Goal: Task Accomplishment & Management: Use online tool/utility

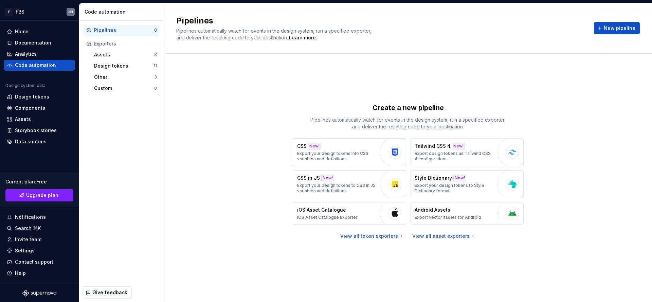
click at [332, 155] on p "Export your design tokens into CSS variables and definitions." at bounding box center [336, 156] width 79 height 11
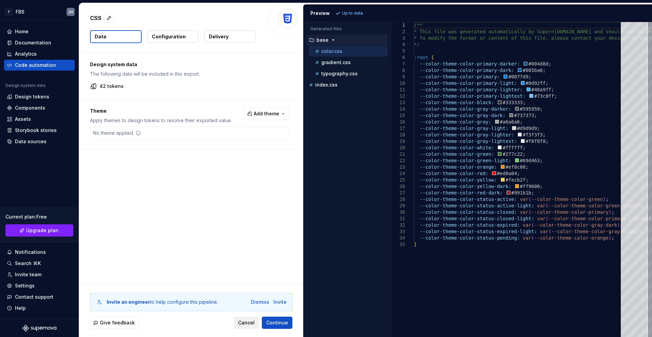
click at [246, 301] on span "Cancel" at bounding box center [246, 322] width 17 height 7
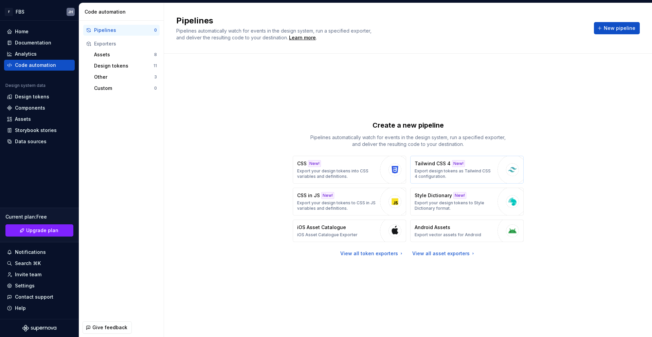
click at [463, 174] on p "Export design tokens as Tailwind CSS 4 configuration." at bounding box center [453, 173] width 79 height 11
click at [348, 170] on p "Export your design tokens into CSS variables and definitions." at bounding box center [336, 173] width 79 height 11
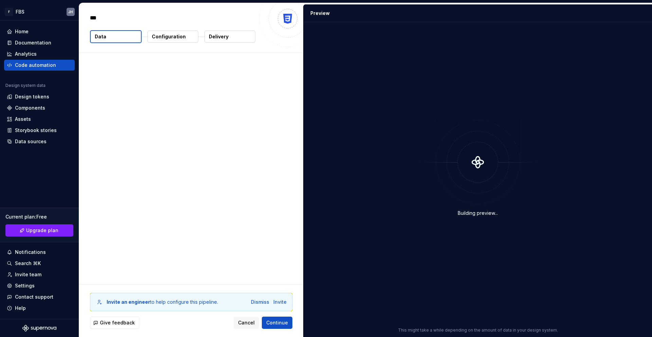
type textarea "*"
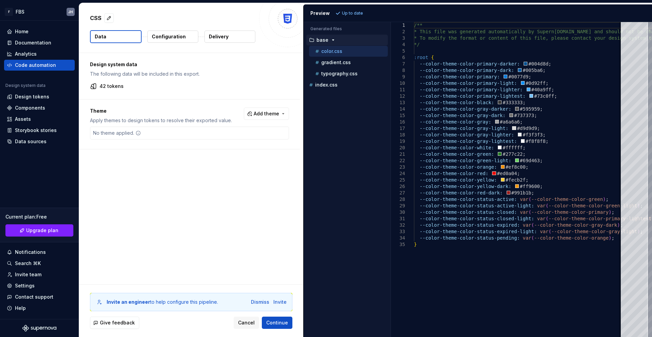
click at [170, 37] on p "Configuration" at bounding box center [169, 36] width 34 height 7
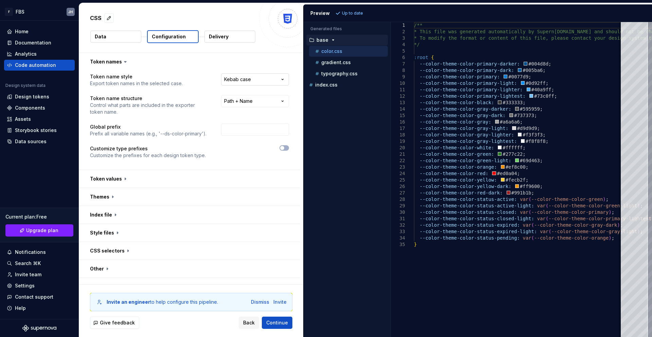
click at [263, 81] on html "**********" at bounding box center [326, 168] width 652 height 337
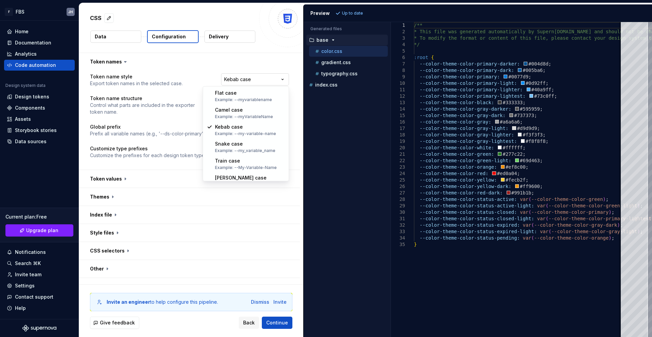
click at [263, 81] on html "**********" at bounding box center [326, 168] width 652 height 337
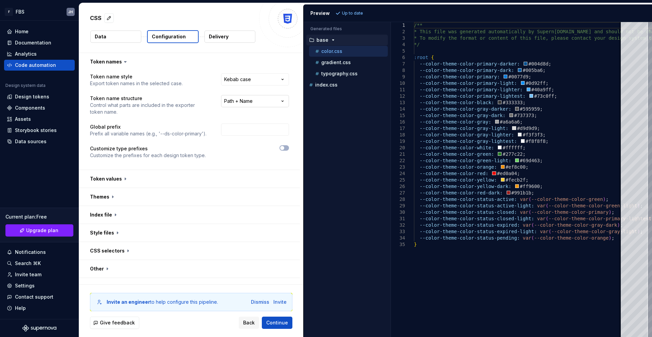
click at [263, 102] on html "**********" at bounding box center [326, 168] width 652 height 337
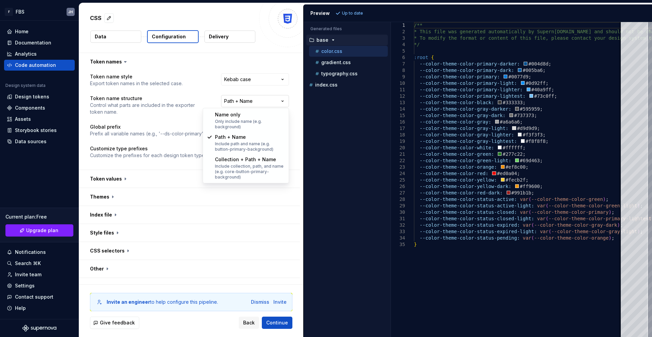
click at [263, 102] on html "**********" at bounding box center [326, 168] width 652 height 337
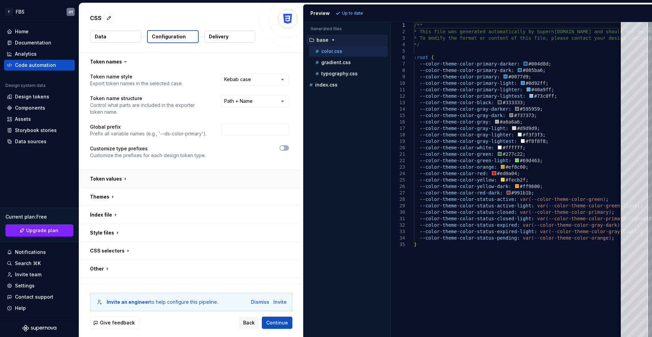
click at [208, 179] on button "button" at bounding box center [189, 179] width 221 height 18
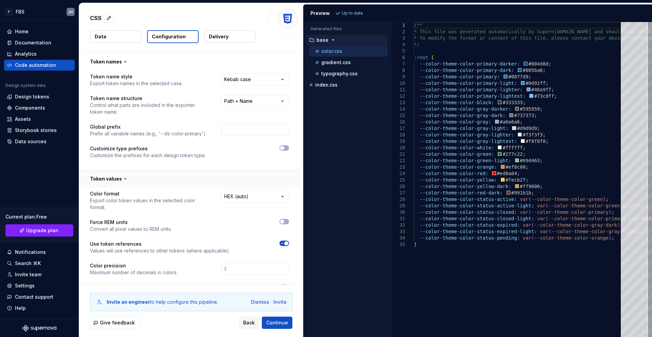
click at [202, 180] on button "button" at bounding box center [189, 179] width 221 height 18
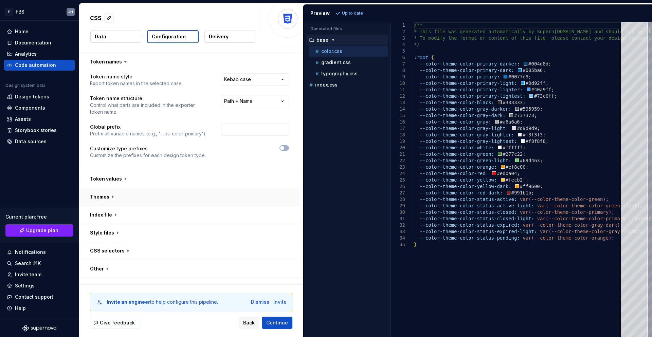
scroll to position [12, 0]
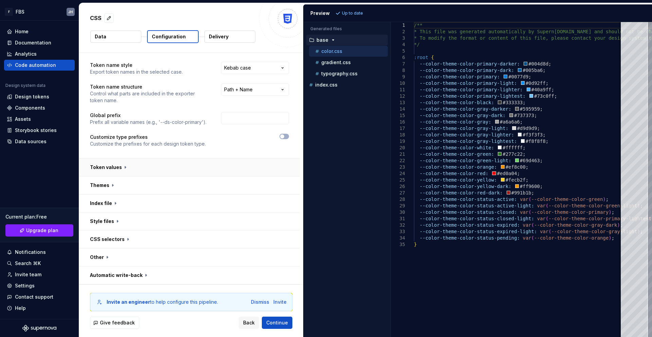
click at [127, 170] on button "button" at bounding box center [189, 167] width 221 height 18
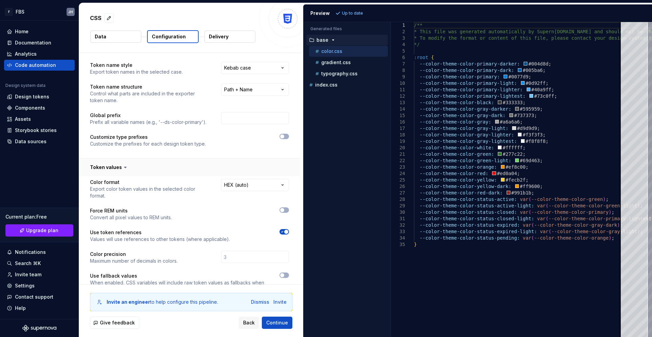
click at [132, 167] on button "button" at bounding box center [189, 167] width 221 height 18
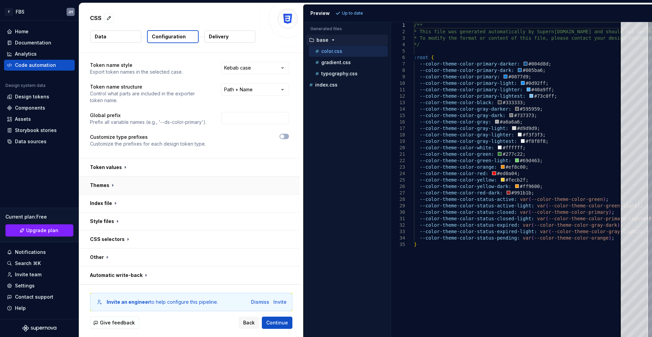
click at [120, 187] on button "button" at bounding box center [189, 185] width 221 height 18
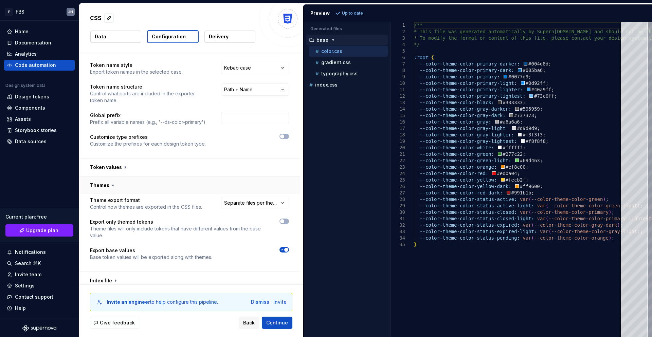
click at [120, 187] on button "button" at bounding box center [189, 185] width 221 height 18
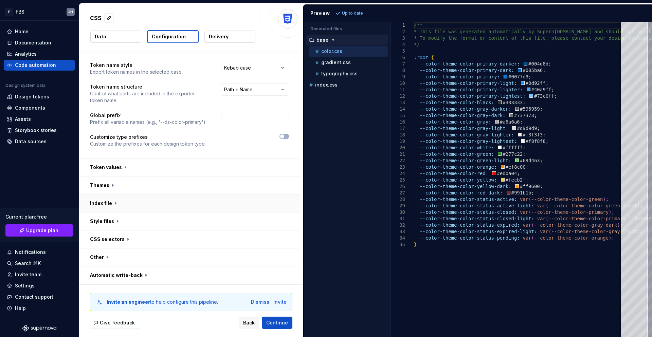
click at [113, 205] on button "button" at bounding box center [189, 203] width 221 height 18
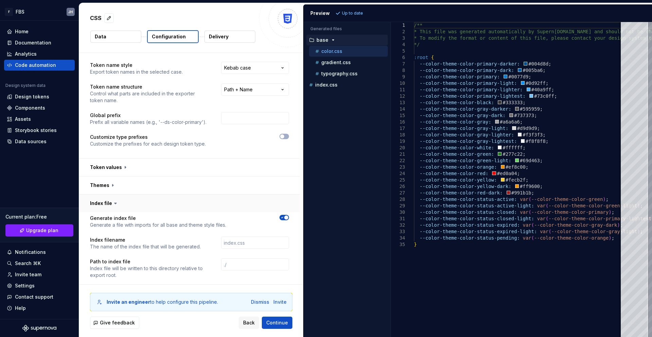
scroll to position [89, 0]
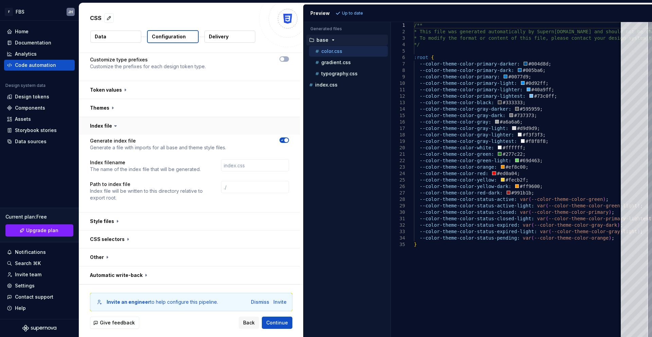
click at [118, 124] on button "button" at bounding box center [189, 126] width 221 height 18
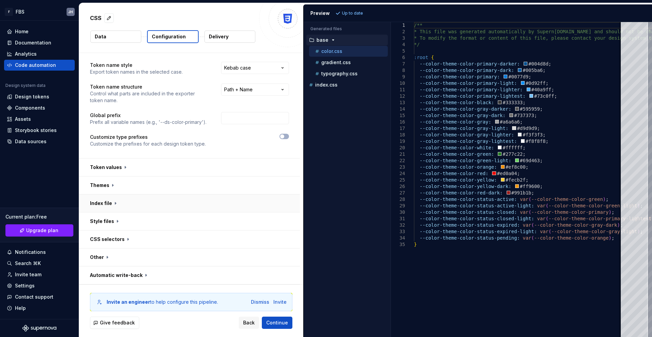
scroll to position [12, 0]
click at [228, 37] on p "Delivery" at bounding box center [219, 36] width 20 height 7
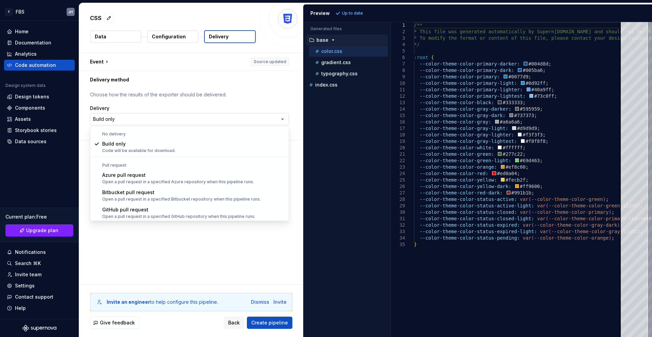
click at [134, 120] on html "**********" at bounding box center [326, 168] width 652 height 337
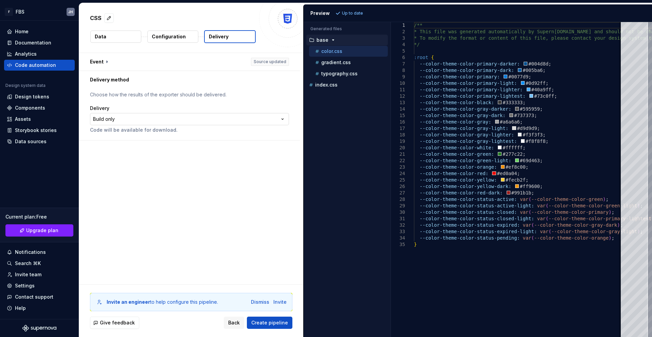
click at [134, 120] on html "**********" at bounding box center [326, 168] width 652 height 337
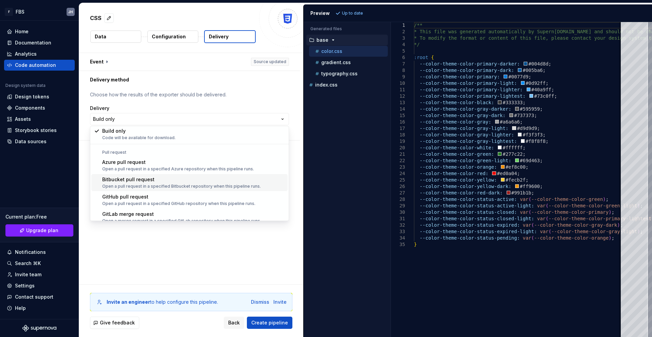
scroll to position [19, 0]
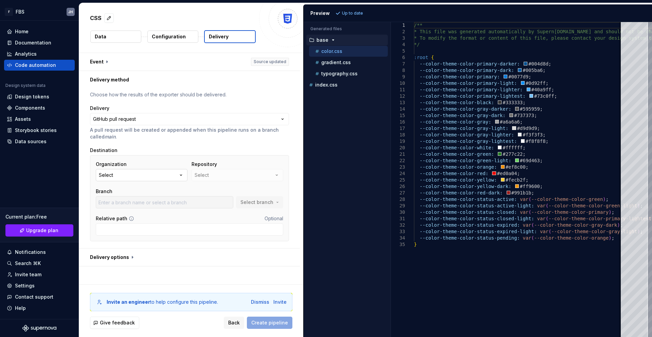
click at [170, 176] on button "Select" at bounding box center [142, 175] width 92 height 12
click at [180, 148] on div "Destination" at bounding box center [189, 150] width 199 height 7
click at [173, 175] on button "Select" at bounding box center [142, 175] width 92 height 12
click at [150, 206] on div "Connect GitHub account" at bounding box center [144, 205] width 58 height 7
click at [145, 177] on button "Select" at bounding box center [142, 175] width 92 height 12
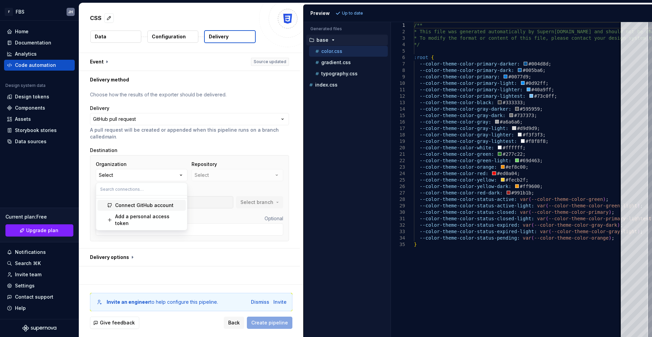
click at [149, 205] on div "Connect GitHub account" at bounding box center [144, 205] width 58 height 7
click at [150, 177] on button "Select" at bounding box center [142, 175] width 92 height 12
click at [136, 218] on div "Add a personal access token" at bounding box center [149, 220] width 68 height 14
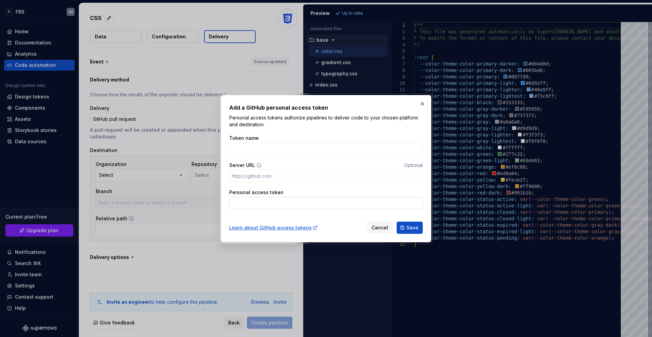
click at [270, 207] on input "Personal access token" at bounding box center [325, 203] width 193 height 12
paste input "github_pat_11AAAAA6A0QqJ23dOs7B2M_8fDoxxvVO1wOB9adMl43vyI32gabcFmeS7ABv9w8kBoMC…"
type input "github_pat_11AAAAA6A0QqJ23dOs7B2M_8fDoxxvVO1wOB9adMl43vyI32gabcFmeS7ABv9w8kBoMC…"
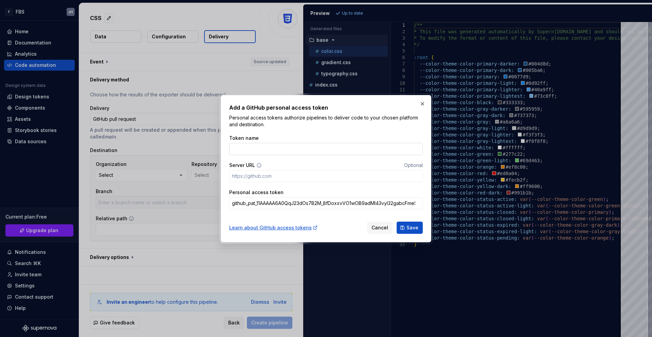
click at [277, 151] on input "Token name" at bounding box center [325, 149] width 193 height 12
type input "JFunk FBS"
click at [287, 180] on input "Server URL" at bounding box center [325, 176] width 193 height 12
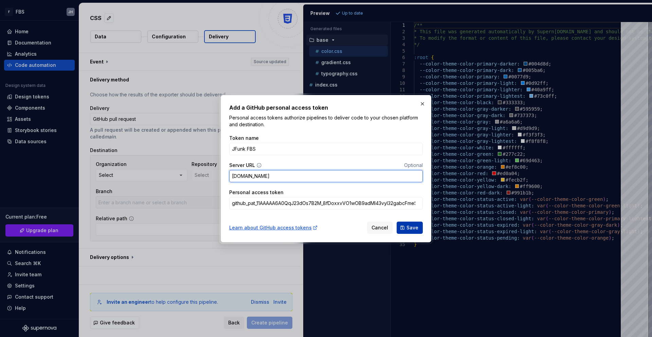
type input "[DOMAIN_NAME]"
click at [416, 228] on span "Save" at bounding box center [412, 227] width 12 height 7
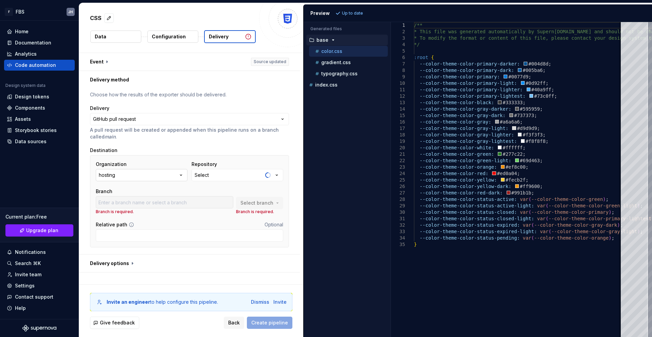
click at [181, 175] on icon "button" at bounding box center [181, 175] width 2 height 1
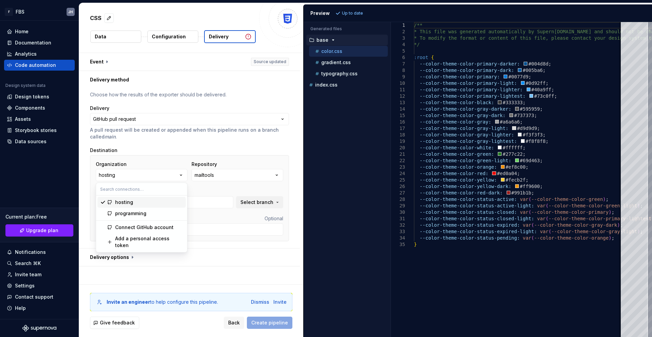
type input "ARMLS-4046"
click at [145, 213] on div "programming" at bounding box center [130, 213] width 31 height 7
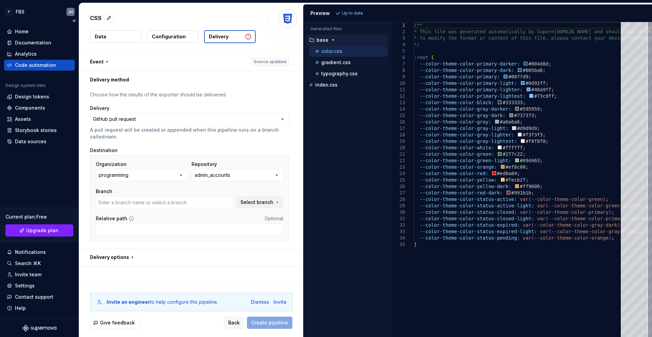
type input "add_subdomain"
click at [260, 175] on button "admin_accounts" at bounding box center [237, 175] width 92 height 12
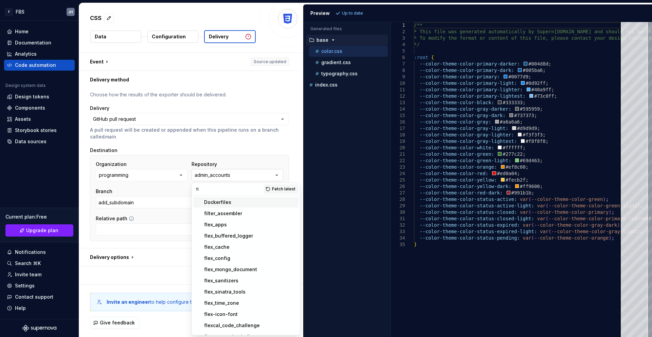
type input "f"
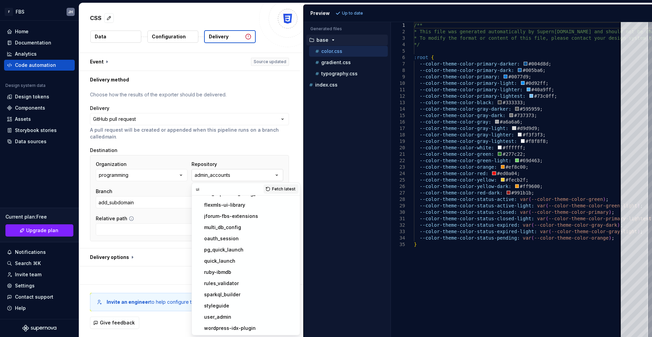
scroll to position [42, 0]
type input "ui"
click at [242, 205] on div "flexmls-ui-library" at bounding box center [224, 205] width 41 height 7
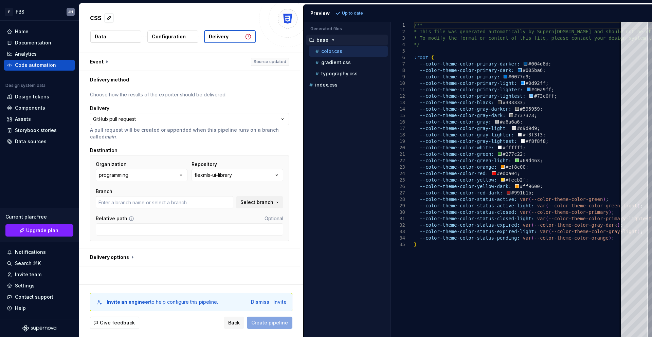
type input "8124-colors"
click at [129, 36] on button "Data" at bounding box center [115, 37] width 51 height 12
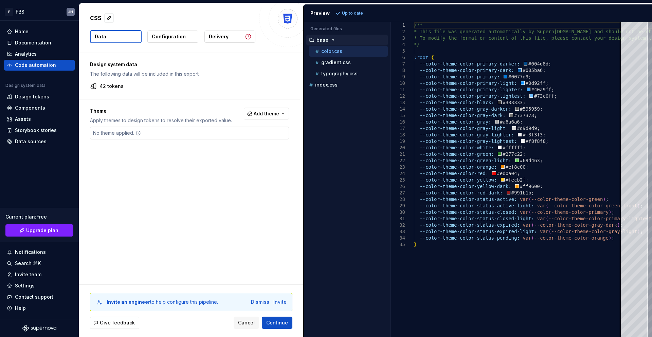
click at [182, 36] on p "Configuration" at bounding box center [169, 36] width 34 height 7
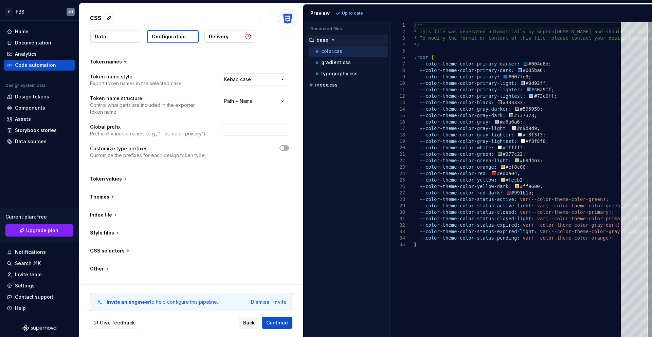
click at [228, 39] on button "Delivery" at bounding box center [229, 37] width 51 height 12
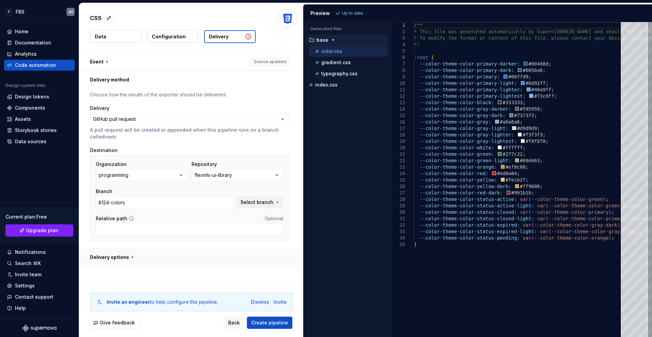
click at [131, 261] on button "button" at bounding box center [189, 257] width 221 height 18
click at [127, 226] on input "Relative path" at bounding box center [189, 229] width 187 height 12
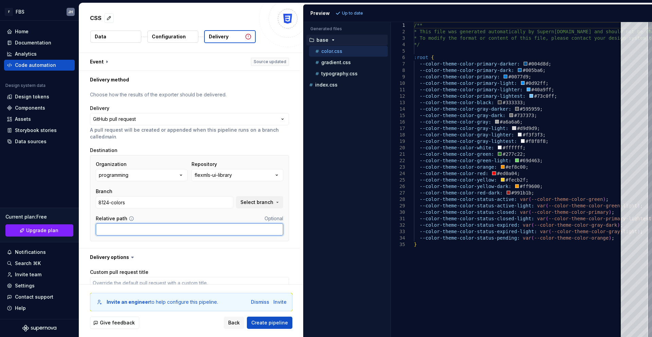
type textarea "*"
type input "/source/assets/styles"
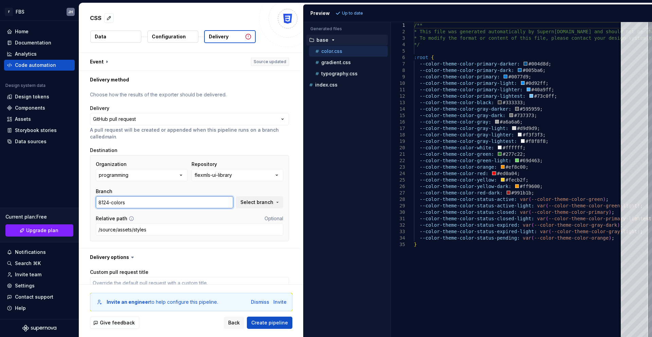
drag, startPoint x: 156, startPoint y: 202, endPoint x: 91, endPoint y: 200, distance: 65.2
click at [91, 200] on div "Organization programming Repository flexmls-ui-library Branch 8124-colors Selec…" at bounding box center [189, 198] width 199 height 86
type textarea "*"
type input "S"
type textarea "*"
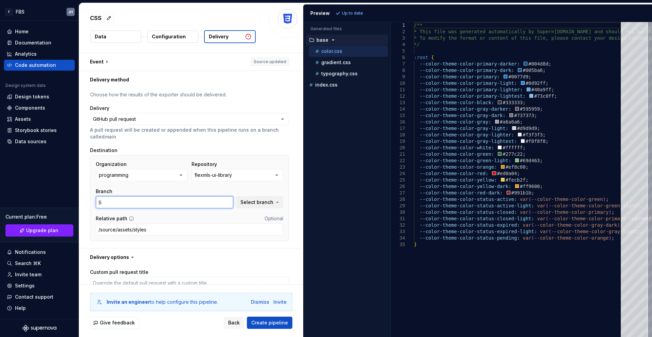
type input "Su"
type textarea "*"
type input "Sup"
type textarea "*"
type input "Supe"
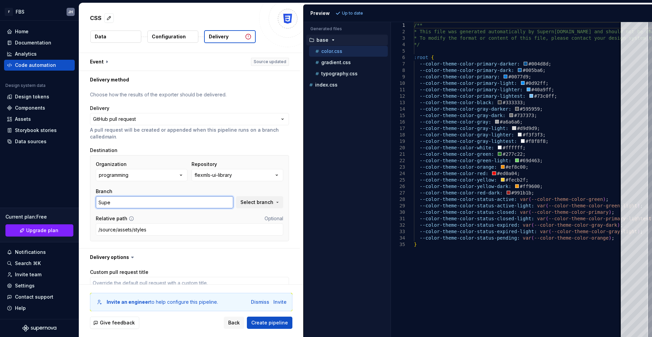
type textarea "*"
type input "Super"
type textarea "*"
type input "Supern"
type textarea "*"
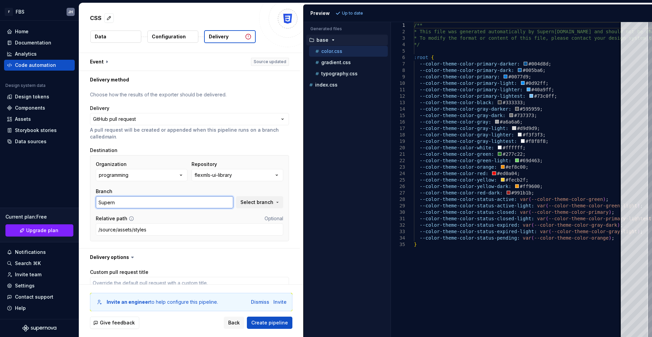
type input "Superno"
type textarea "*"
type input "Supernov"
type textarea "*"
type input "Supernova"
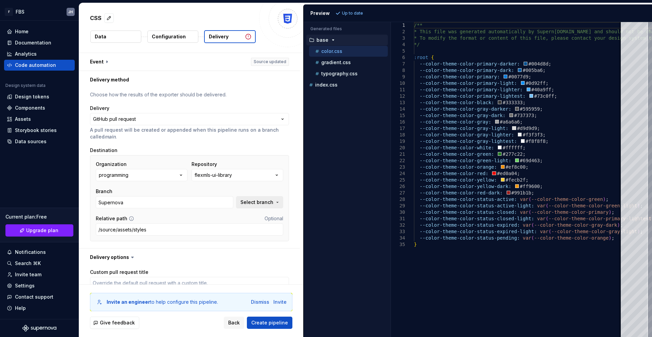
click at [265, 202] on span "Select branch" at bounding box center [256, 202] width 33 height 7
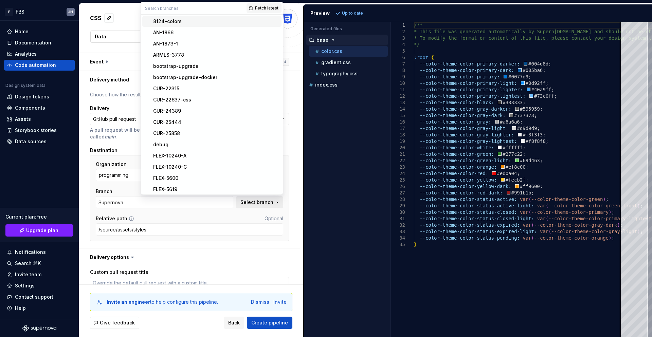
click at [265, 202] on span "Select branch" at bounding box center [256, 202] width 33 height 7
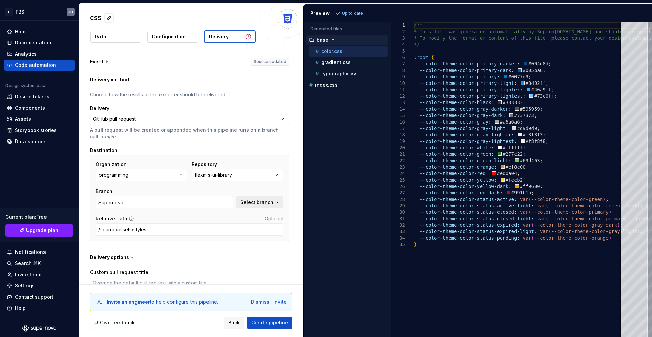
click at [265, 202] on span "Select branch" at bounding box center [256, 202] width 33 height 7
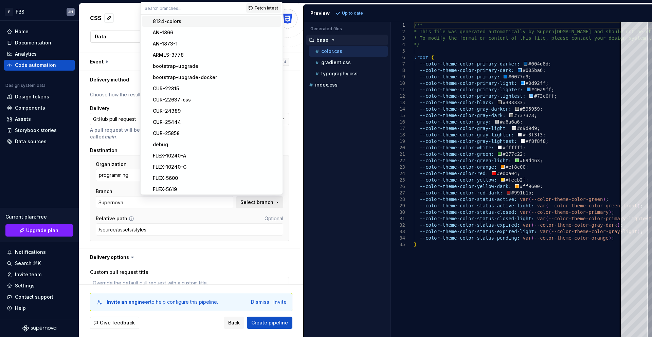
click at [265, 202] on span "Select branch" at bounding box center [256, 202] width 33 height 7
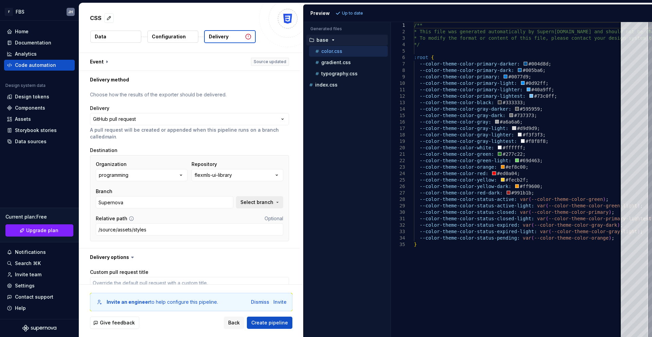
click at [278, 202] on button "Select branch" at bounding box center [259, 202] width 47 height 12
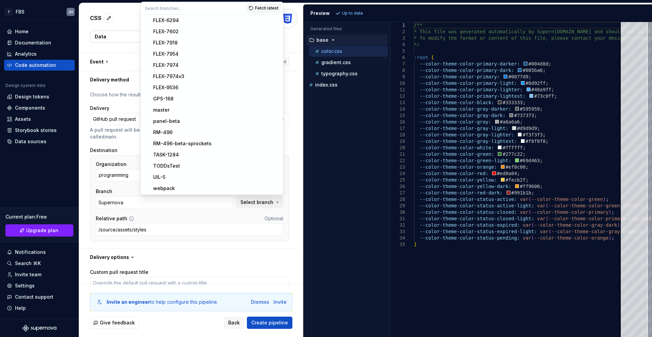
scroll to position [259, 0]
click at [182, 176] on div "UIL-5" at bounding box center [216, 176] width 126 height 7
type textarea "*"
type input "UIL-5"
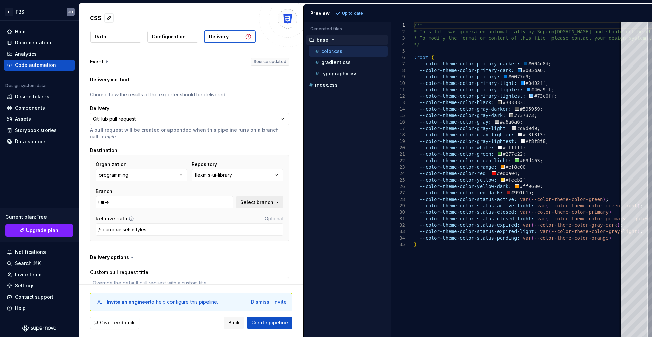
click at [269, 202] on span "Select branch" at bounding box center [256, 202] width 33 height 7
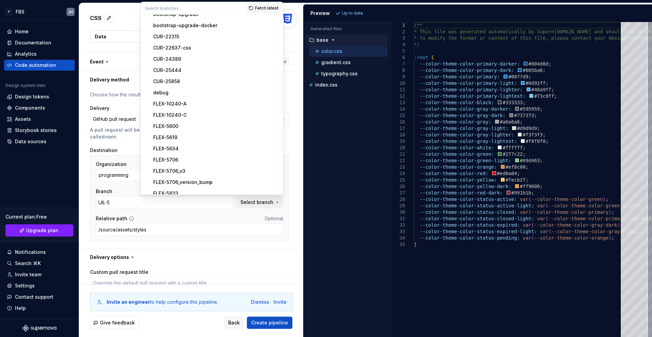
scroll to position [0, 0]
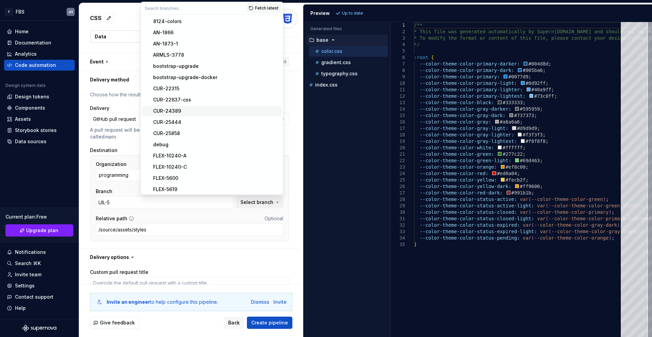
click at [290, 141] on div "**********" at bounding box center [189, 169] width 221 height 160
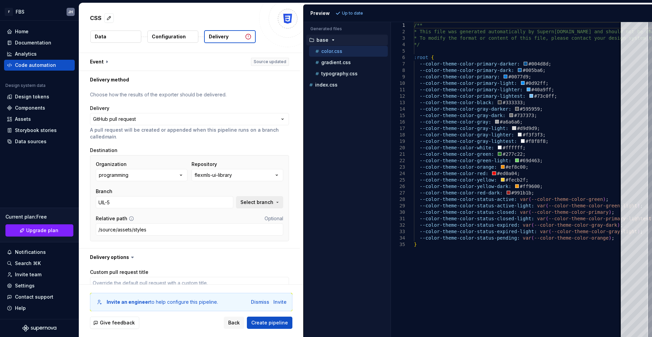
click at [269, 207] on button "Select branch" at bounding box center [259, 202] width 47 height 12
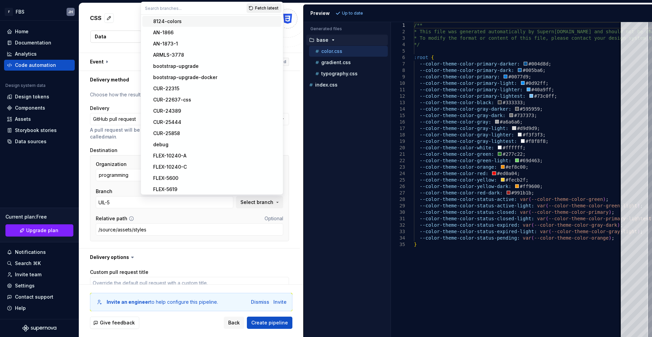
click at [262, 6] on span "Fetch latest" at bounding box center [266, 7] width 23 height 5
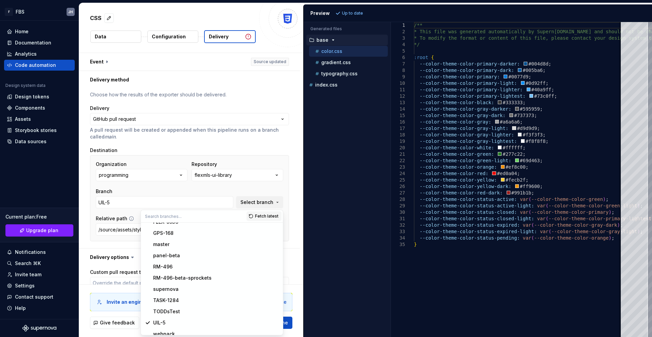
scroll to position [338, 0]
click at [181, 286] on div "supernova" at bounding box center [216, 283] width 126 height 7
type textarea "*"
type input "supernova"
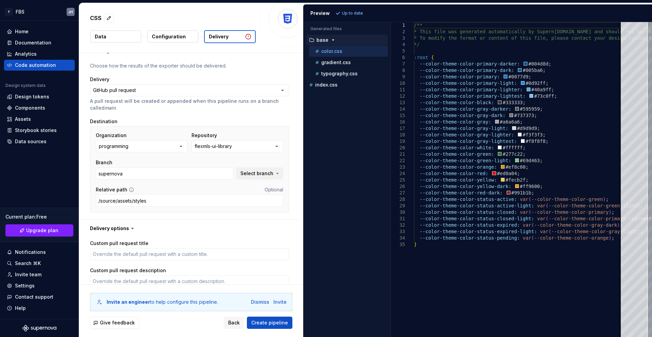
scroll to position [0, 0]
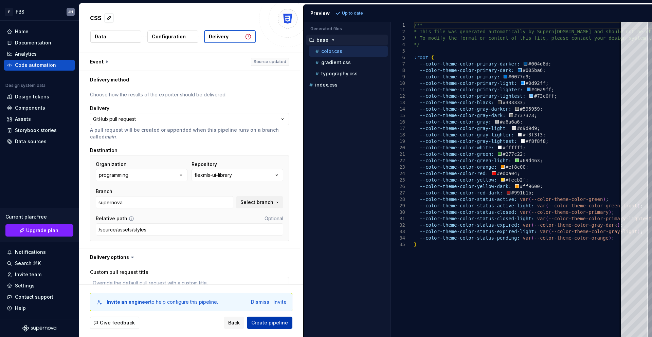
click at [274, 301] on span "Create pipeline" at bounding box center [269, 322] width 37 height 7
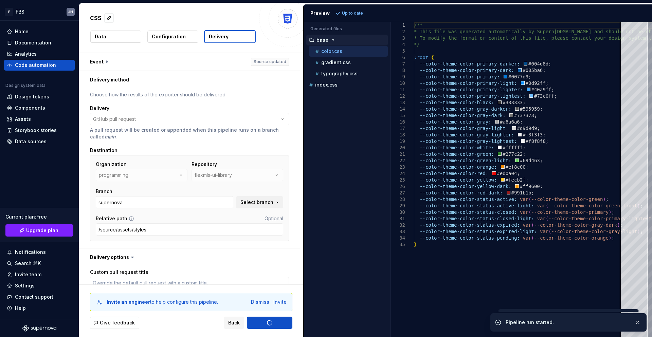
type textarea "*"
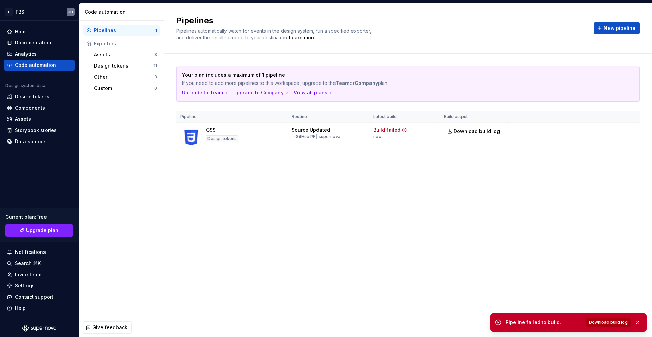
click at [610, 301] on span "Download build log" at bounding box center [607, 322] width 39 height 5
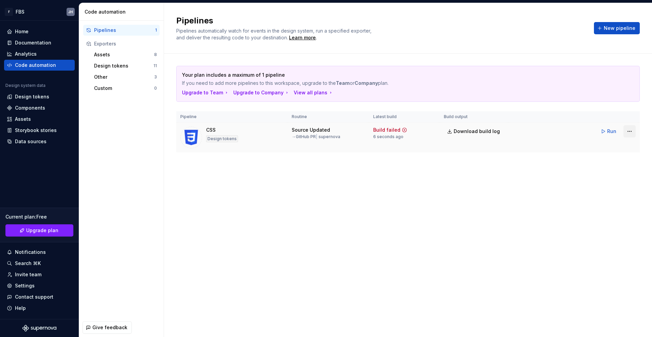
click at [629, 132] on html "F FBS JH Home Documentation Analytics Code automation Design system data Design…" at bounding box center [326, 168] width 652 height 337
click at [611, 145] on div "Edit pipeline" at bounding box center [621, 146] width 58 height 7
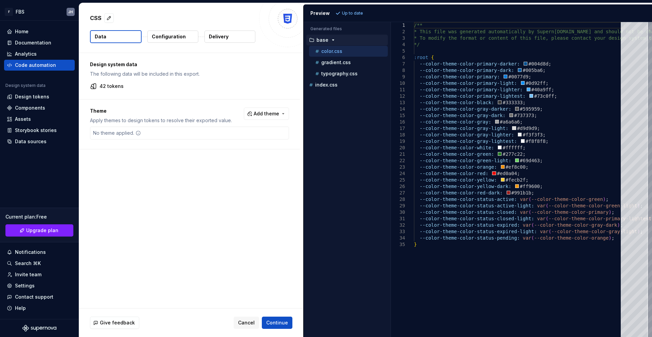
click at [221, 35] on p "Delivery" at bounding box center [219, 36] width 20 height 7
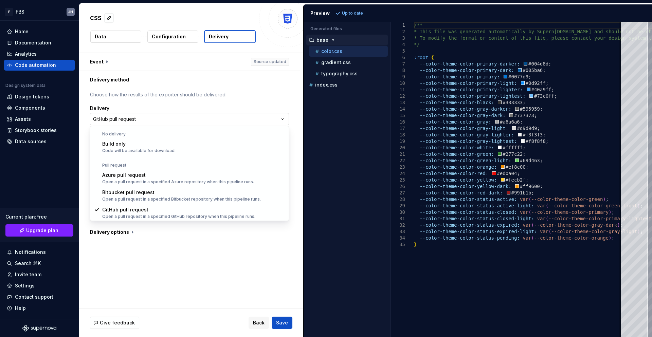
click at [144, 120] on html "**********" at bounding box center [326, 168] width 652 height 337
select select "*********"
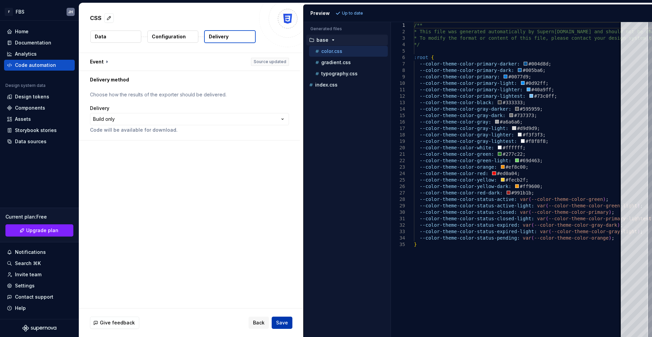
click at [280, 301] on span "Save" at bounding box center [282, 322] width 12 height 7
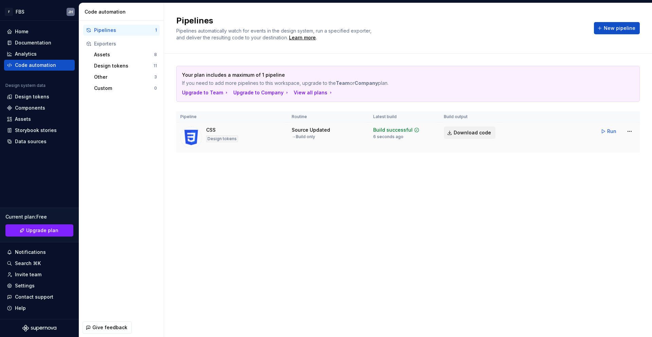
click at [453, 134] on link "Download code" at bounding box center [470, 133] width 52 height 12
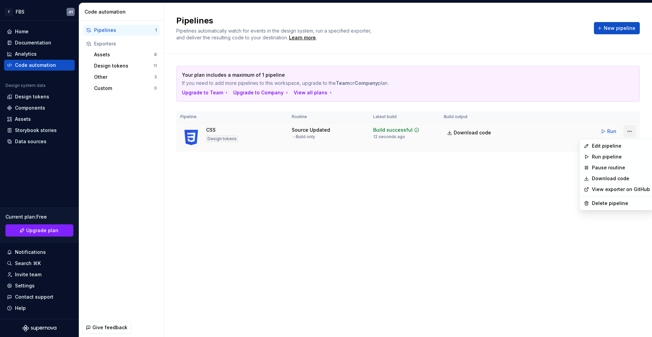
click at [629, 132] on html "F FBS JH Home Documentation Analytics Code automation Design system data Design…" at bounding box center [326, 168] width 652 height 337
click at [604, 149] on div "Edit pipeline" at bounding box center [617, 145] width 72 height 11
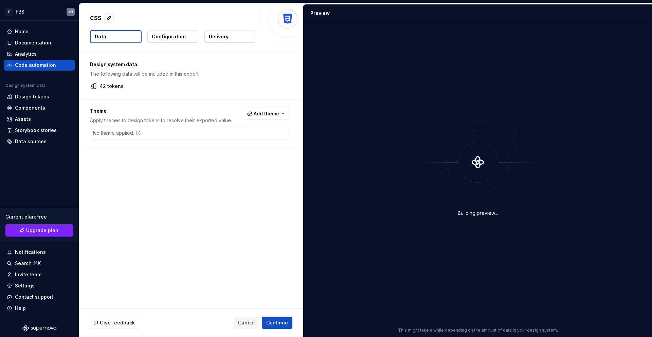
click at [223, 39] on p "Delivery" at bounding box center [219, 36] width 20 height 7
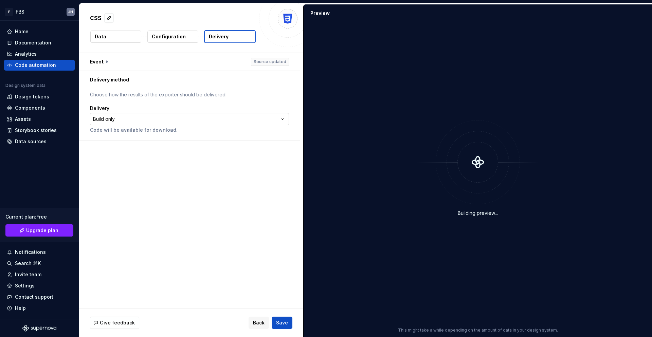
click at [255, 119] on html "**********" at bounding box center [326, 168] width 652 height 337
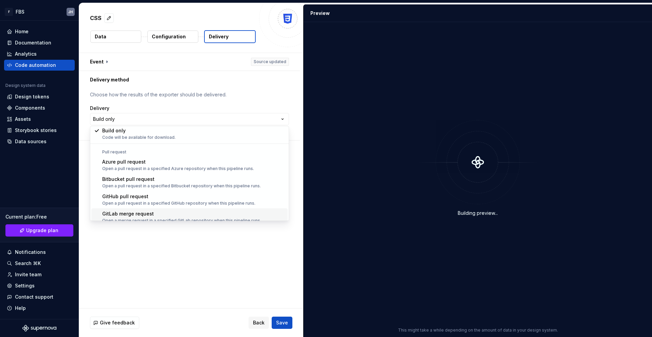
scroll to position [19, 0]
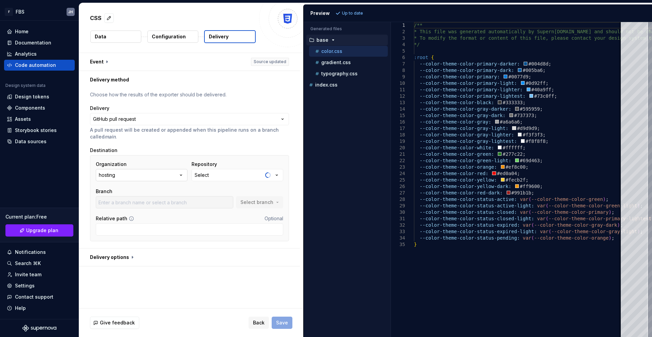
click at [177, 176] on button "hosting" at bounding box center [142, 175] width 92 height 12
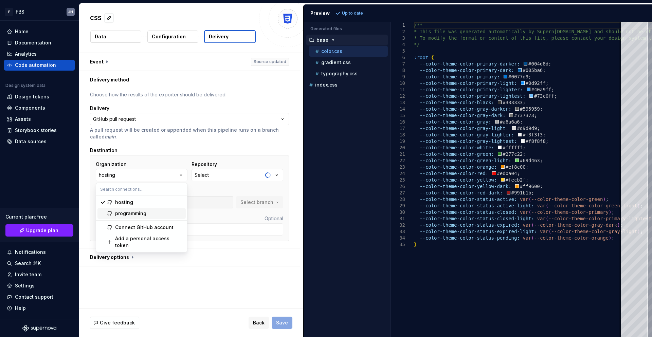
click at [134, 214] on div "programming" at bounding box center [130, 213] width 31 height 7
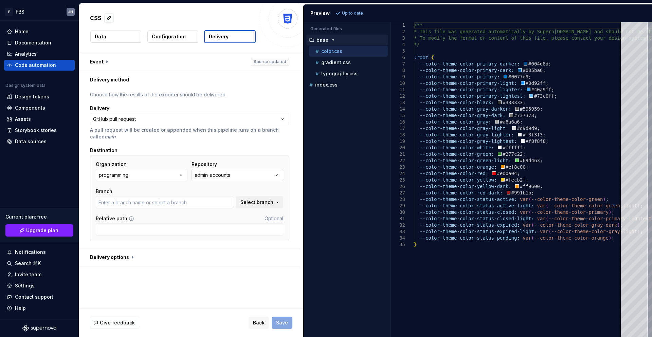
click at [276, 175] on icon "button" at bounding box center [277, 175] width 2 height 1
type input "add_subdomain"
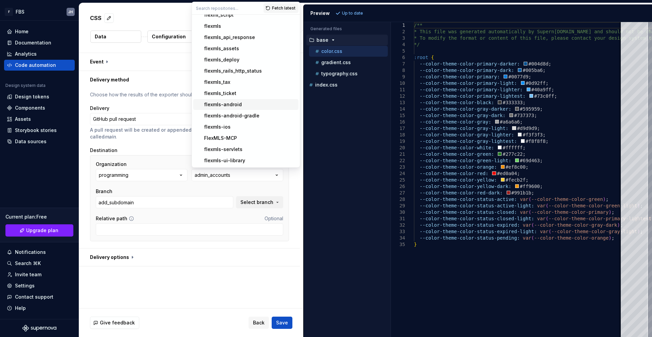
scroll to position [692, 0]
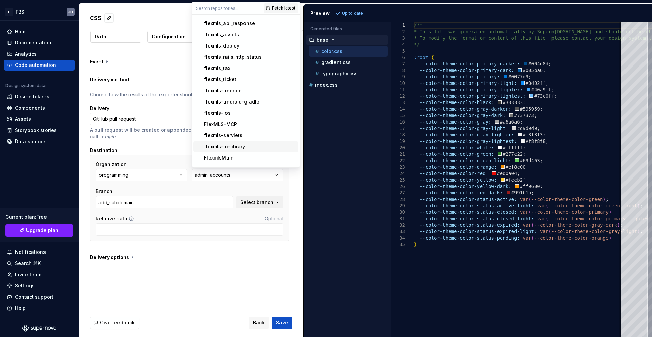
click at [233, 146] on div "flexmls-ui-library" at bounding box center [224, 146] width 41 height 7
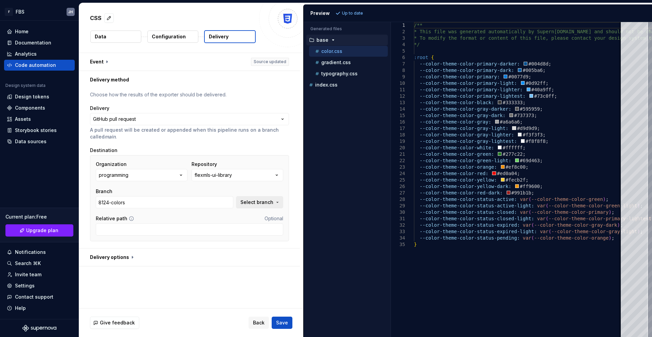
click at [259, 202] on span "Select branch" at bounding box center [256, 202] width 33 height 7
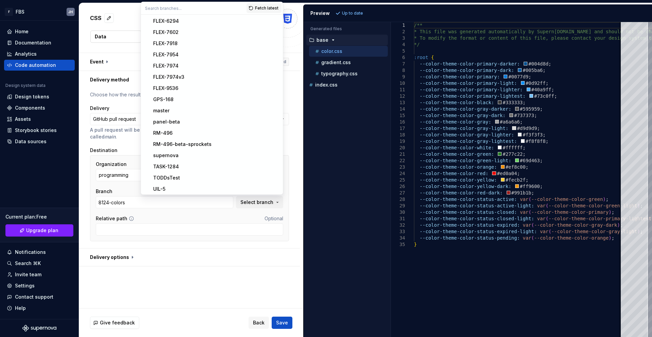
scroll to position [270, 0]
click at [175, 144] on div "supernova" at bounding box center [165, 142] width 25 height 7
type input "supernova"
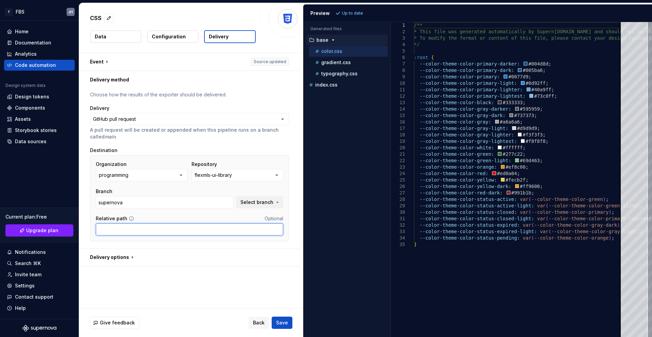
click at [199, 229] on input "Relative path" at bounding box center [189, 229] width 187 height 12
click at [298, 231] on div "**********" at bounding box center [189, 169] width 221 height 160
click at [282, 301] on span "Save" at bounding box center [282, 322] width 12 height 7
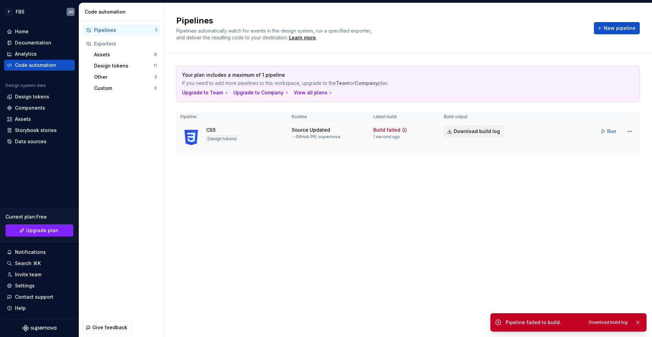
click at [470, 131] on span "Download build log" at bounding box center [476, 131] width 46 height 7
click at [578, 11] on div "Pipelines Pipelines automatically watch for events in the design system, run a …" at bounding box center [408, 28] width 488 height 51
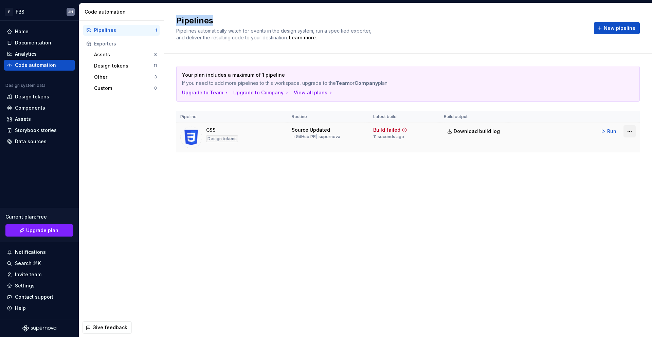
click at [625, 130] on html "F FBS JH Home Documentation Analytics Code automation Design system data Design…" at bounding box center [326, 168] width 652 height 337
click at [610, 149] on div "Edit pipeline" at bounding box center [621, 146] width 58 height 7
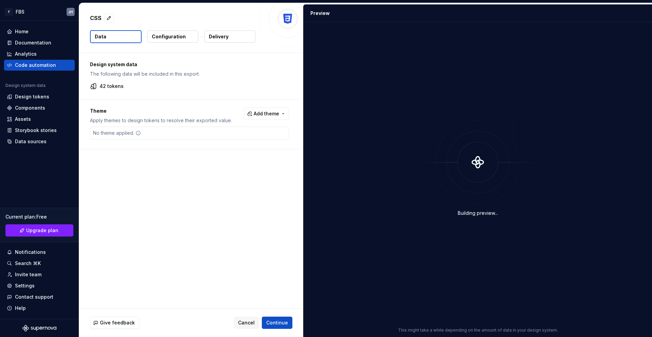
click at [226, 38] on p "Delivery" at bounding box center [219, 36] width 20 height 7
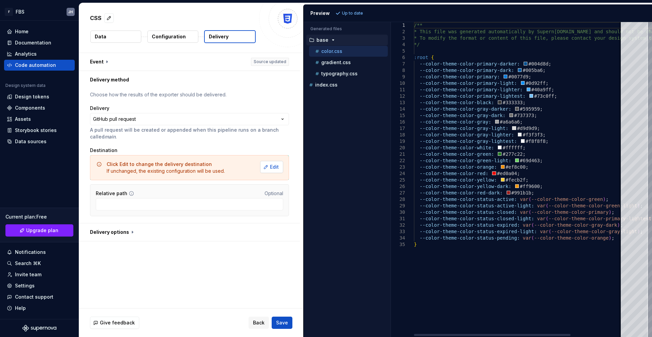
click at [270, 166] on span "Edit" at bounding box center [274, 167] width 9 height 7
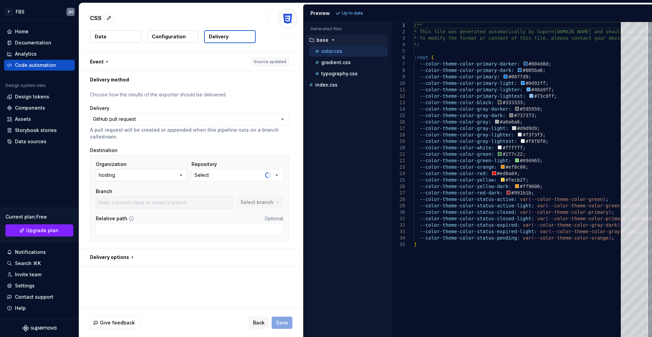
click at [171, 176] on button "hosting" at bounding box center [142, 175] width 92 height 12
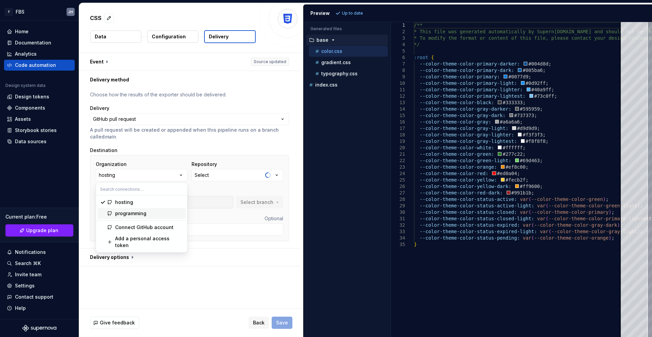
click at [132, 213] on div "programming" at bounding box center [130, 213] width 31 height 7
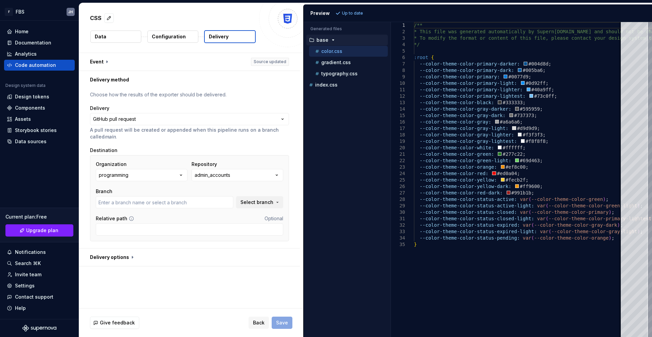
type input "add_subdomain"
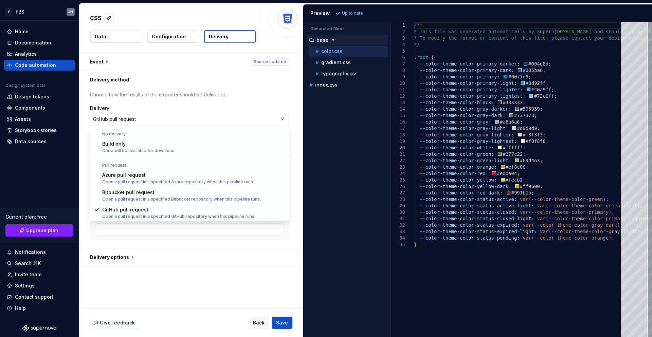
click at [271, 119] on html "**********" at bounding box center [326, 168] width 652 height 337
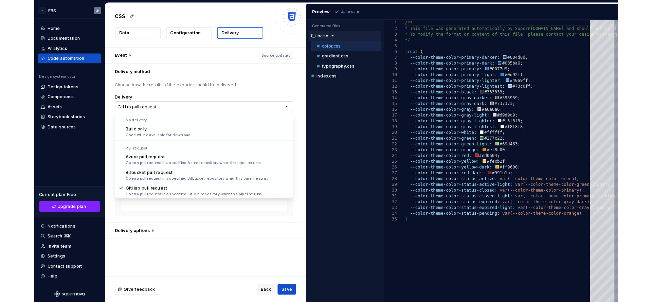
scroll to position [0, 0]
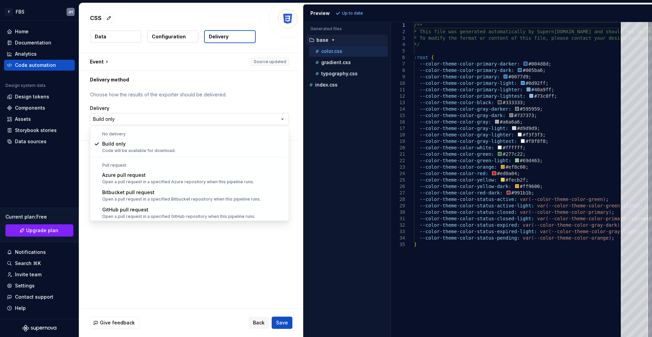
click at [198, 118] on html "**********" at bounding box center [326, 168] width 652 height 337
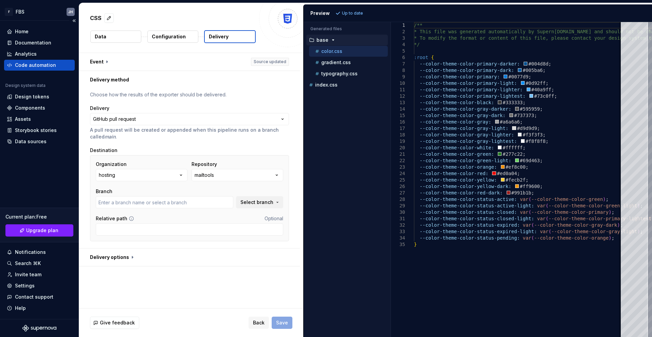
type input "ARMLS-4046"
click at [260, 301] on span "Back" at bounding box center [259, 322] width 12 height 7
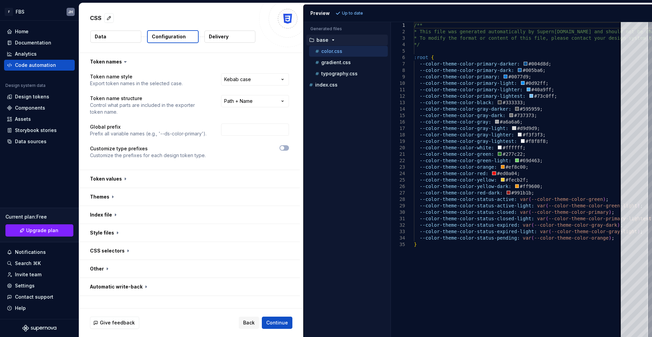
click at [223, 34] on p "Delivery" at bounding box center [219, 36] width 20 height 7
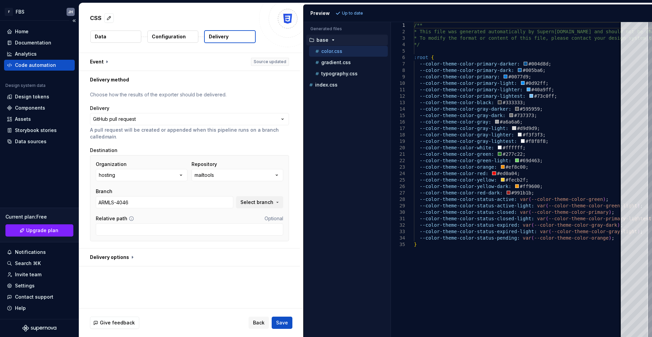
click at [24, 64] on div "Code automation" at bounding box center [35, 65] width 41 height 7
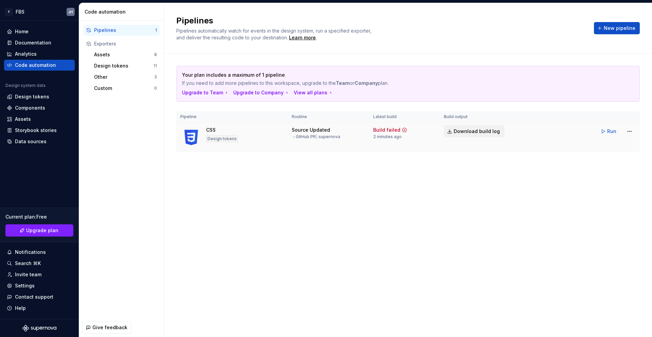
click at [473, 133] on span "Download build log" at bounding box center [476, 131] width 46 height 7
click at [632, 129] on html "F FBS JH Home Documentation Analytics Code automation Design system data Design…" at bounding box center [326, 168] width 652 height 337
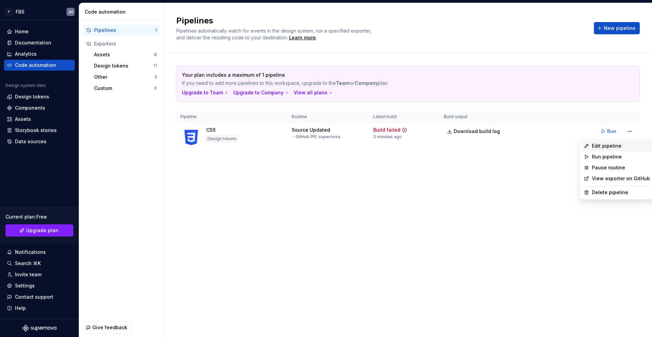
click at [611, 144] on div "Edit pipeline" at bounding box center [621, 146] width 58 height 7
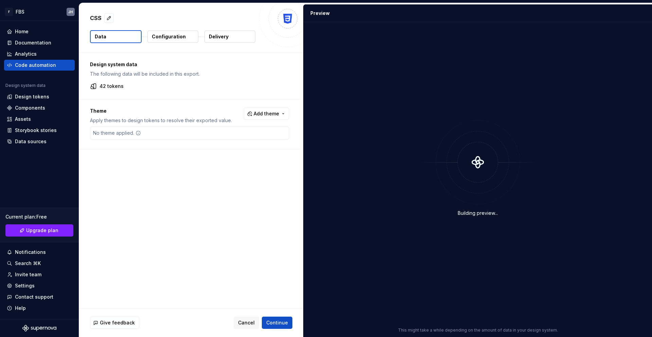
click at [228, 39] on button "Delivery" at bounding box center [229, 37] width 51 height 12
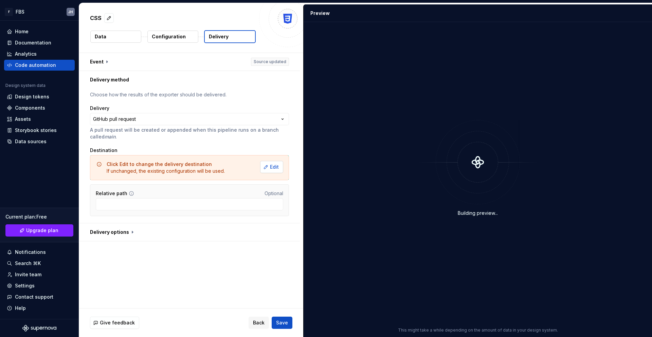
click at [275, 165] on span "Edit" at bounding box center [274, 167] width 9 height 7
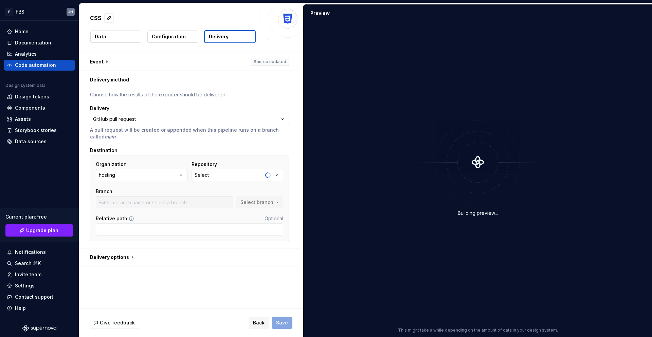
click at [179, 177] on icon "button" at bounding box center [180, 175] width 7 height 7
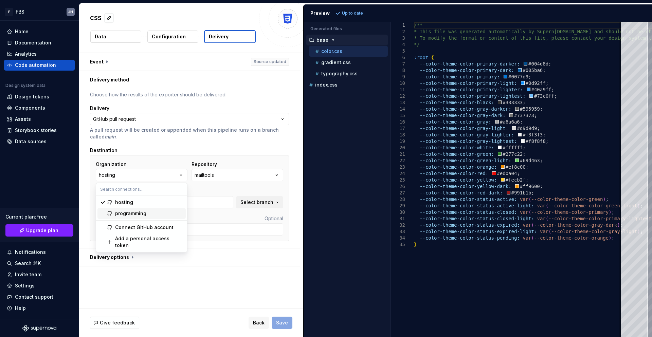
click at [162, 212] on div "programming" at bounding box center [149, 213] width 68 height 7
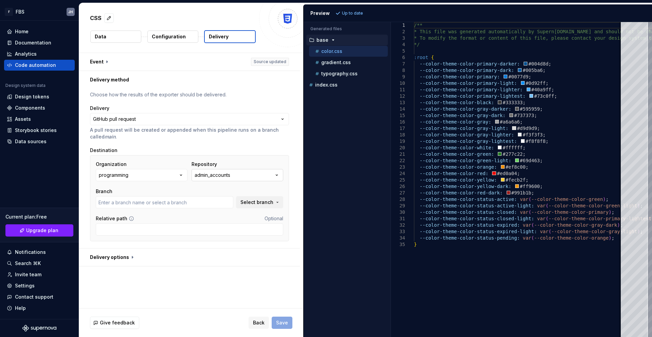
click at [276, 176] on icon "button" at bounding box center [276, 175] width 7 height 7
type input "add_subdomain"
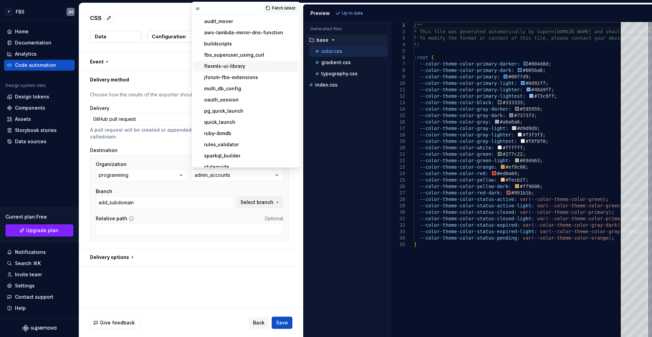
type input "ui"
click at [229, 65] on div "flexmls-ui-library" at bounding box center [224, 66] width 41 height 7
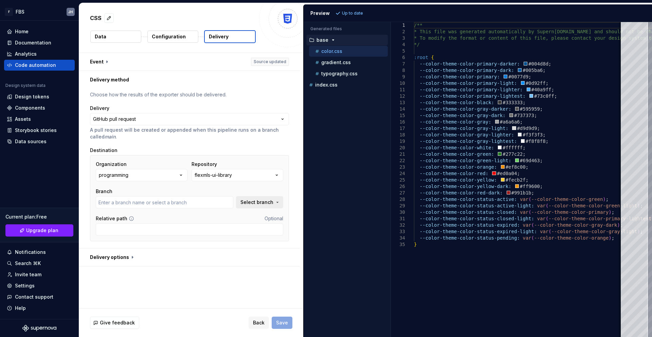
type input "8124-colors"
click at [275, 205] on button "Select branch" at bounding box center [259, 202] width 47 height 12
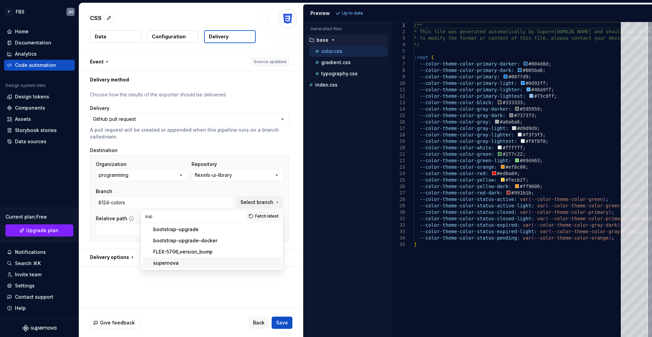
type input "sup"
click at [179, 267] on span "supernova" at bounding box center [211, 263] width 139 height 11
type input "supernova"
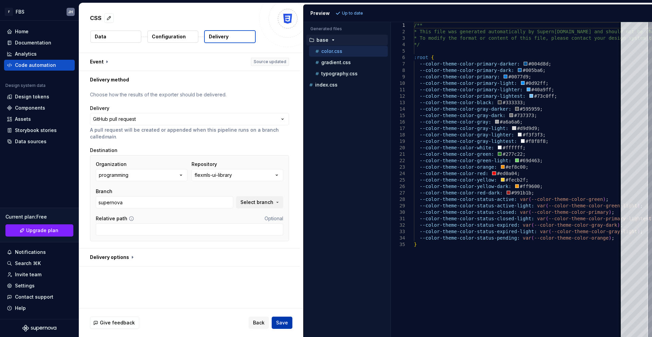
click at [286, 301] on span "Save" at bounding box center [282, 322] width 12 height 7
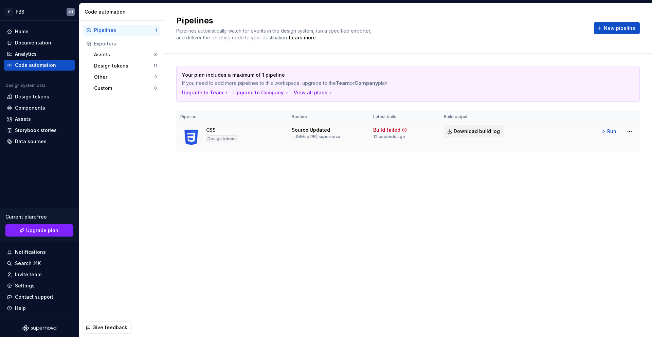
click at [477, 132] on span "Download build log" at bounding box center [476, 131] width 46 height 7
click at [560, 22] on h2 "Pipelines" at bounding box center [380, 20] width 409 height 11
click at [588, 25] on div "Pipelines Pipelines automatically watch for events in the design system, run a …" at bounding box center [407, 28] width 463 height 26
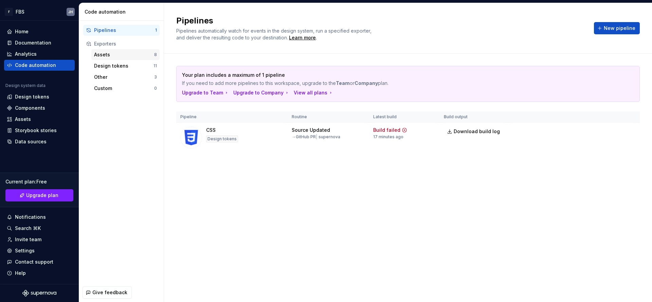
click at [106, 54] on div "Assets" at bounding box center [124, 54] width 60 height 7
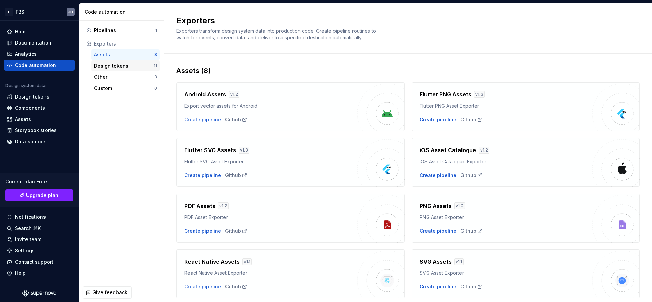
click at [108, 68] on div "Design tokens" at bounding box center [123, 65] width 59 height 7
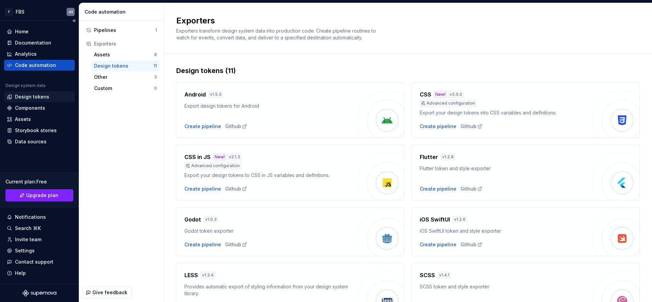
click at [32, 97] on div "Design tokens" at bounding box center [32, 96] width 34 height 7
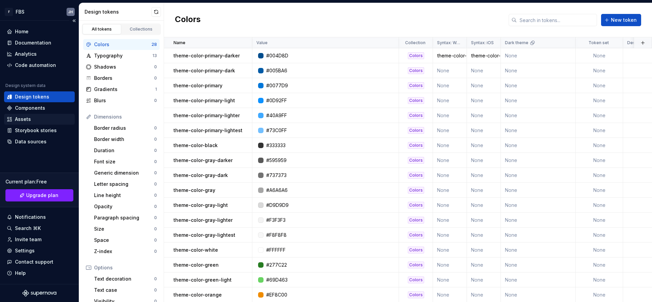
click at [24, 122] on div "Assets" at bounding box center [23, 119] width 16 height 7
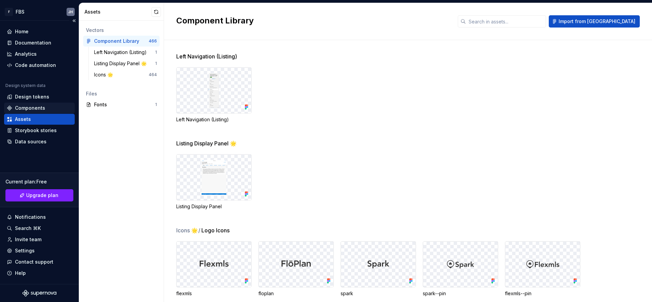
click at [31, 107] on div "Components" at bounding box center [30, 108] width 30 height 7
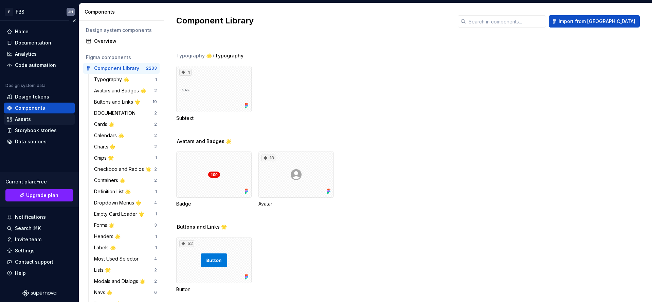
click at [19, 120] on div "Assets" at bounding box center [23, 119] width 16 height 7
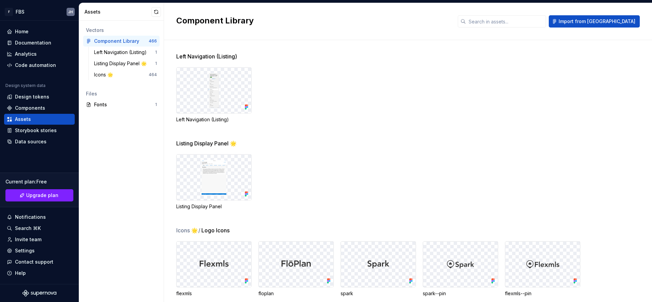
scroll to position [81, 0]
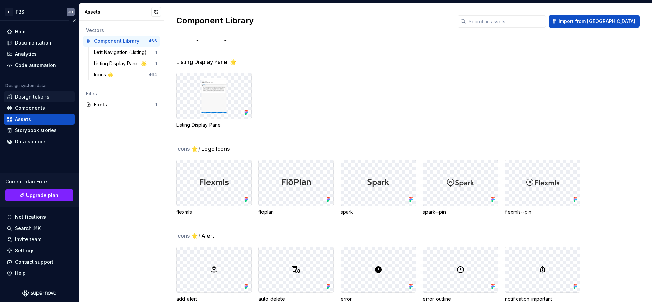
click at [26, 98] on div "Design tokens" at bounding box center [32, 96] width 34 height 7
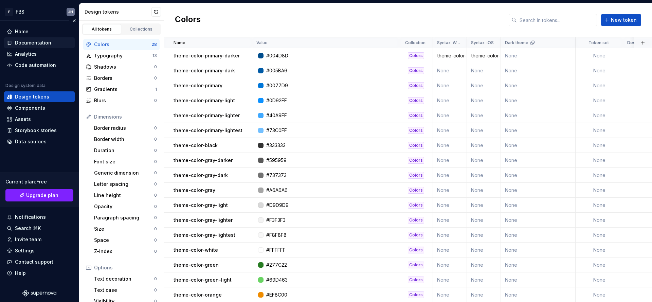
click at [23, 42] on div "Documentation" at bounding box center [33, 42] width 36 height 7
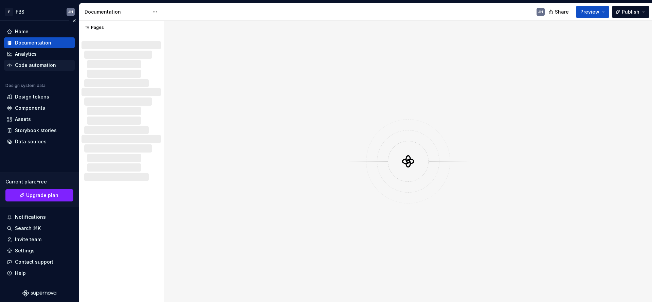
click at [27, 64] on div "Code automation" at bounding box center [35, 65] width 41 height 7
type textarea "*"
